Goal: Use online tool/utility: Utilize a website feature to perform a specific function

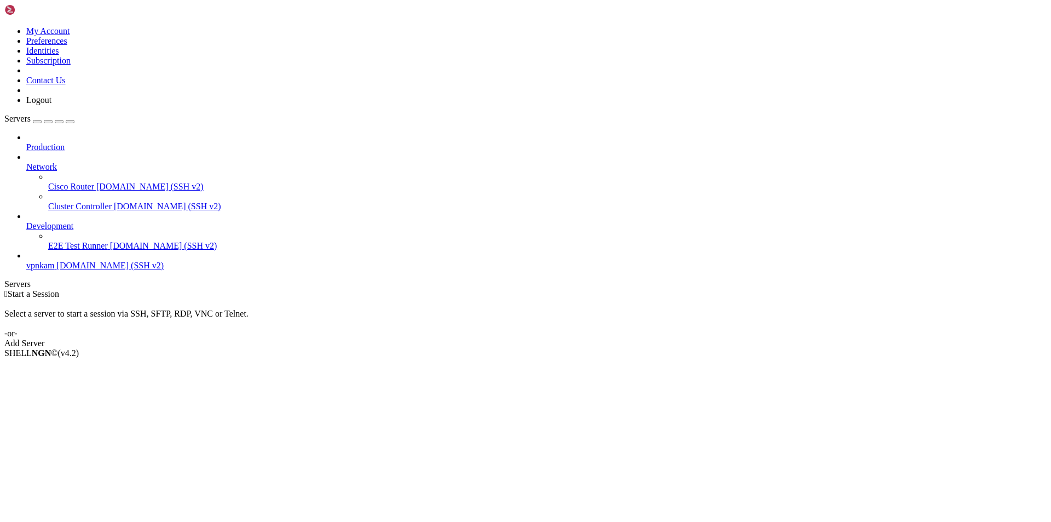
click at [72, 261] on span "[DOMAIN_NAME] (SSH v2)" at bounding box center [110, 265] width 107 height 9
click at [55, 261] on span "vpnkam" at bounding box center [40, 265] width 28 height 9
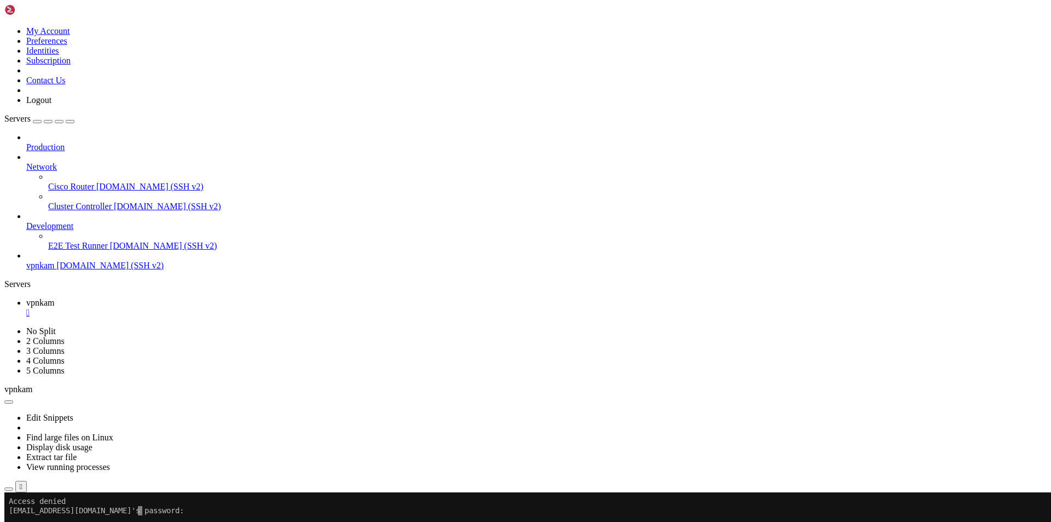
click at [156, 517] on x-row at bounding box center [461, 519] width 905 height 9
click at [582, 521] on div "Reconnect" at bounding box center [525, 528] width 1043 height 11
click at [48, 521] on button "Reconnect" at bounding box center [26, 528] width 44 height 11
